Goal: Transaction & Acquisition: Purchase product/service

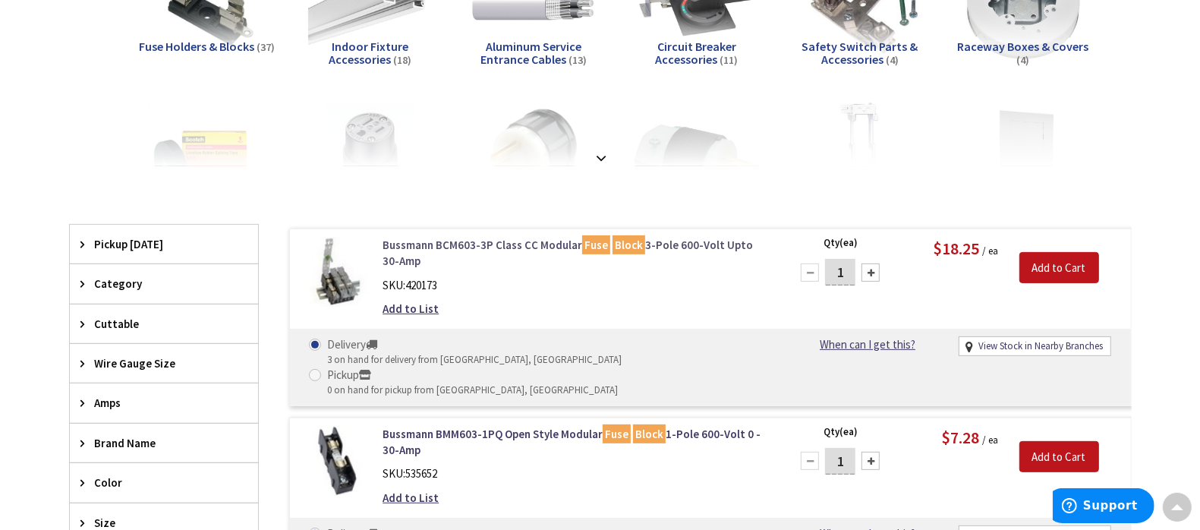
drag, startPoint x: 0, startPoint y: 0, endPoint x: 490, endPoint y: 243, distance: 547.4
click at [490, 243] on link "Bussmann BCM603-3P Class CC Modular Fuse Block 3-Pole 600-Volt Upto 30-Amp" at bounding box center [576, 253] width 386 height 33
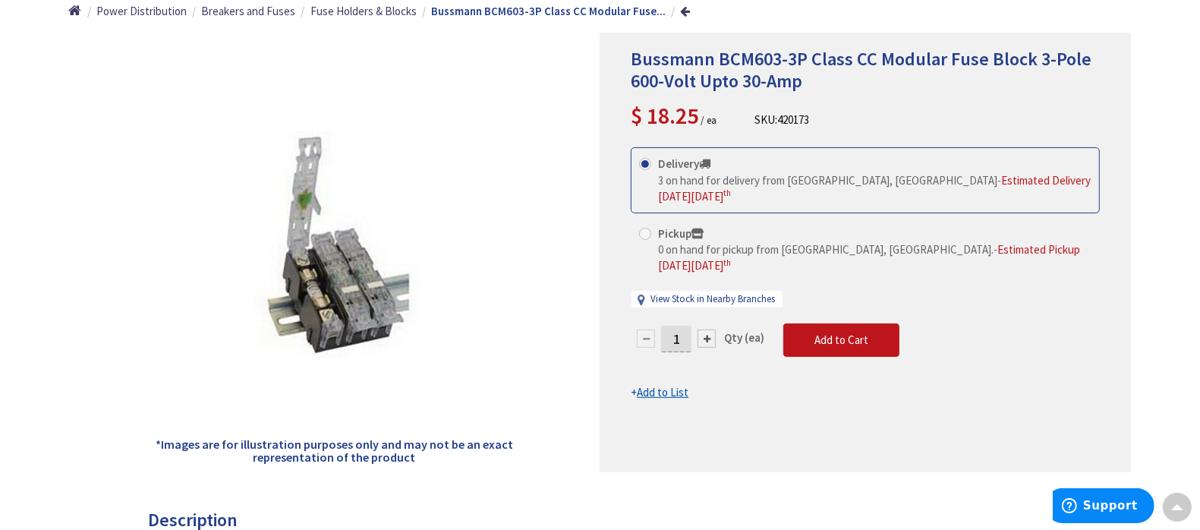
scroll to position [191, 0]
drag, startPoint x: 824, startPoint y: 118, endPoint x: 755, endPoint y: 123, distance: 68.5
click at [755, 123] on div "Bussmann BCM603-3P Class CC Modular Fuse Block 3-Pole 600-Volt Upto 30-Amp $ 18…" at bounding box center [865, 89] width 469 height 84
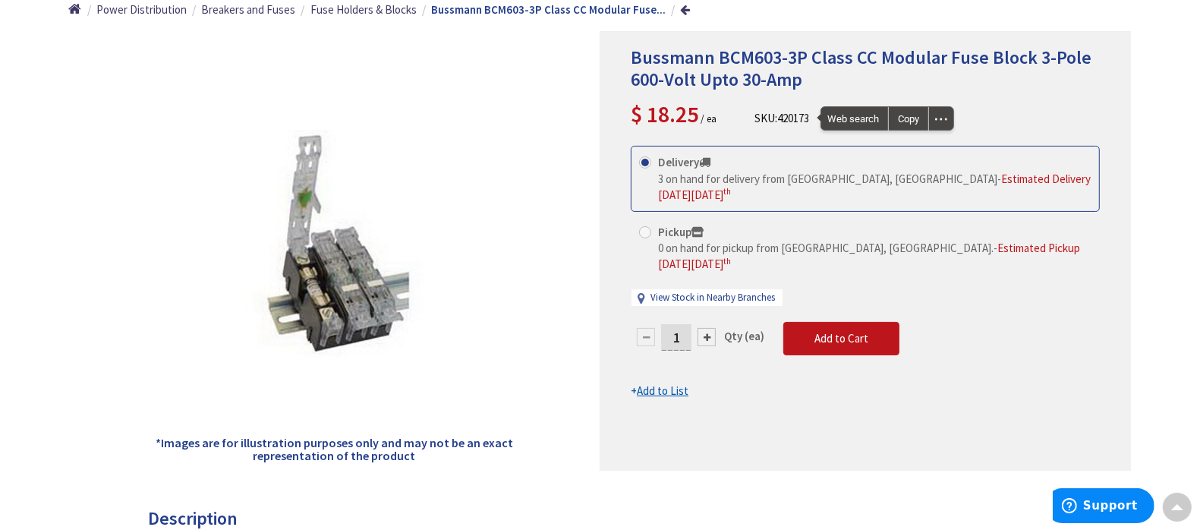
copy div "SKU: 420173"
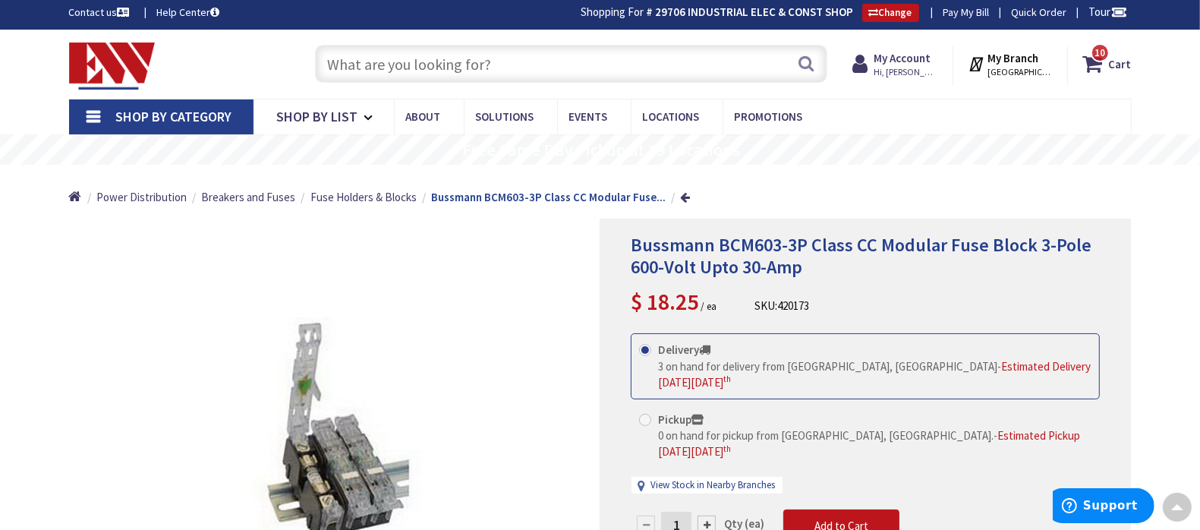
scroll to position [2, 0]
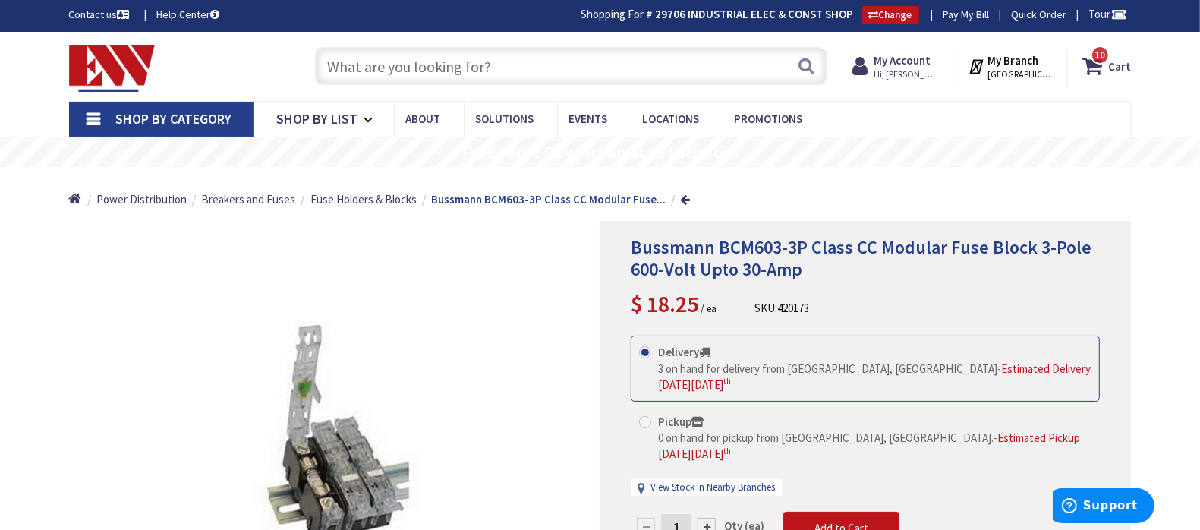
click at [530, 62] on input "text" at bounding box center [571, 66] width 513 height 38
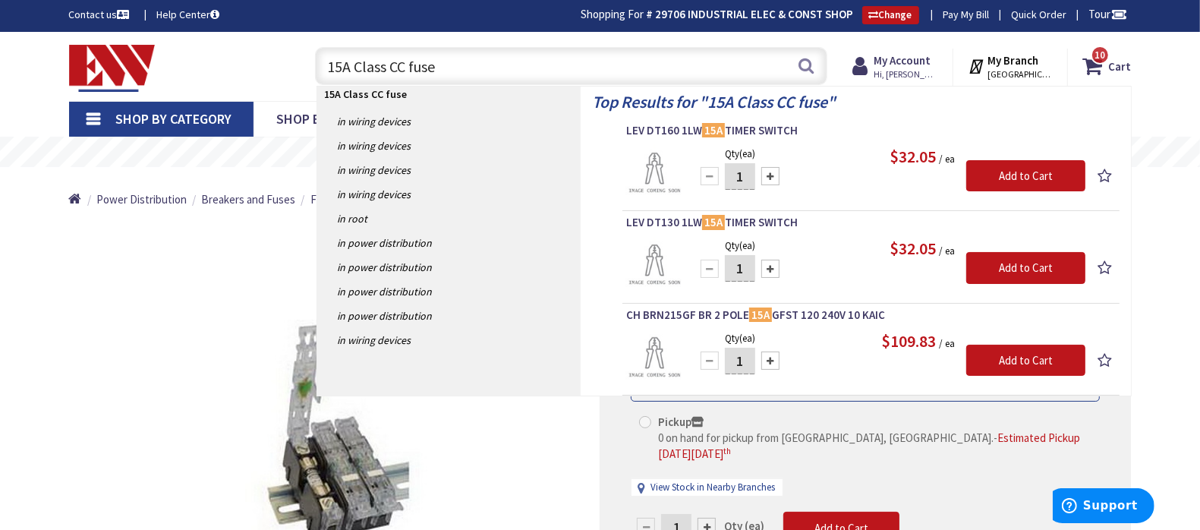
type input "15A Class CC fuses"
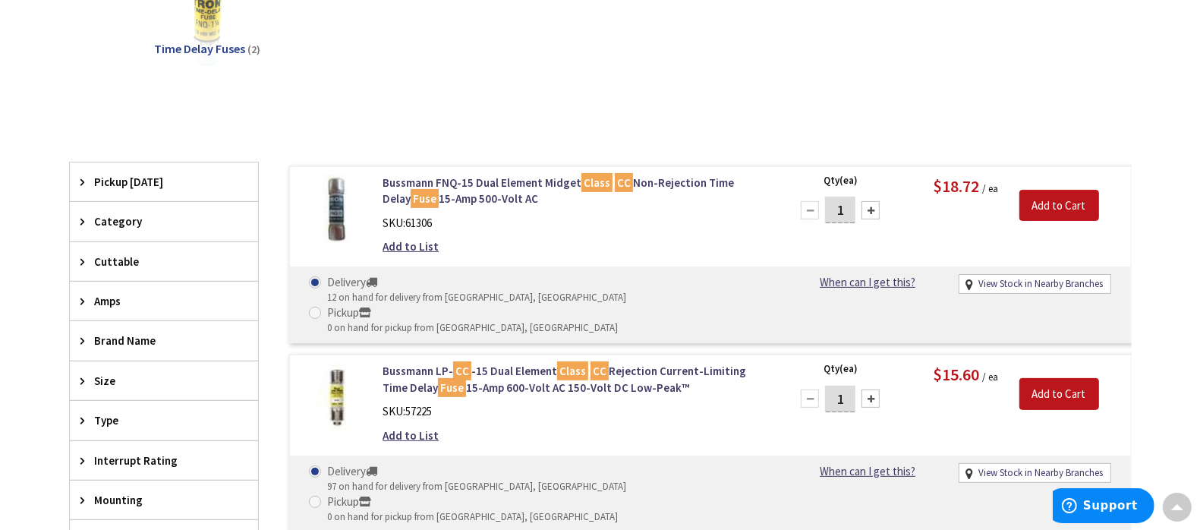
scroll to position [287, 0]
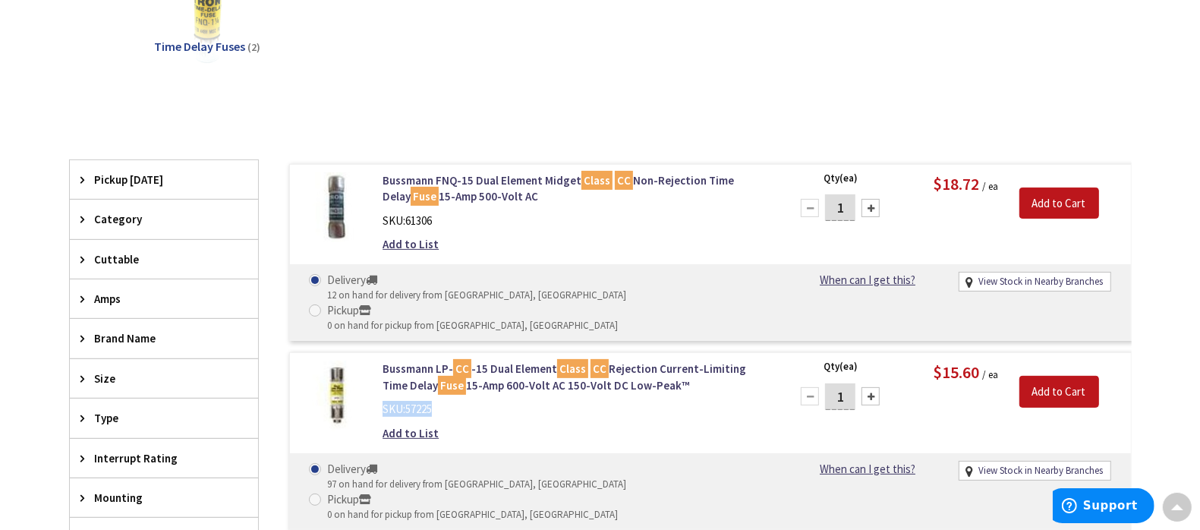
drag, startPoint x: 461, startPoint y: 377, endPoint x: 377, endPoint y: 377, distance: 84.3
click at [377, 377] on div "Bussmann LP- CC -15 Dual Element Class CC Rejection Current-Limiting Time Delay…" at bounding box center [575, 405] width 409 height 88
copy div "SKU: 57225"
